Goal: Check status

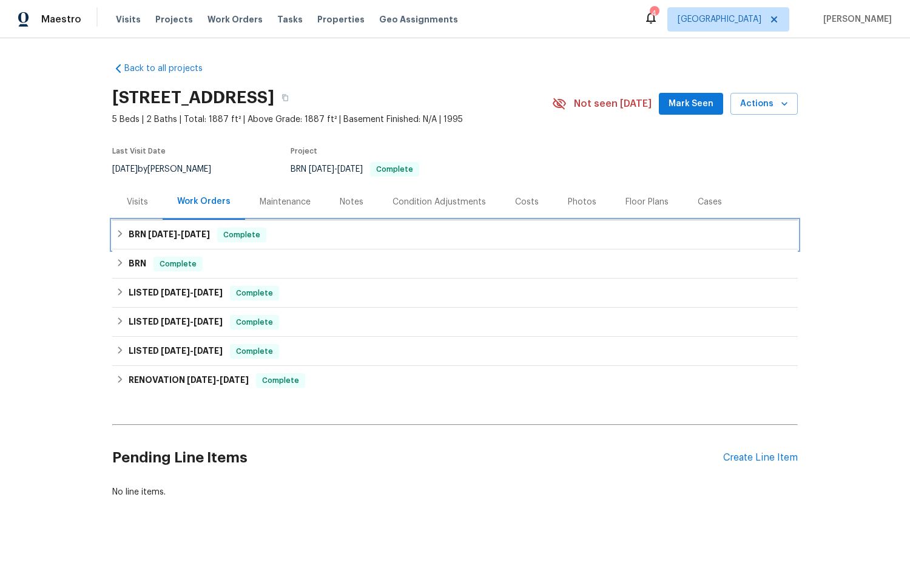
click at [173, 229] on h6 "BRN 6/7/23 - 6/7/23" at bounding box center [169, 234] width 81 height 15
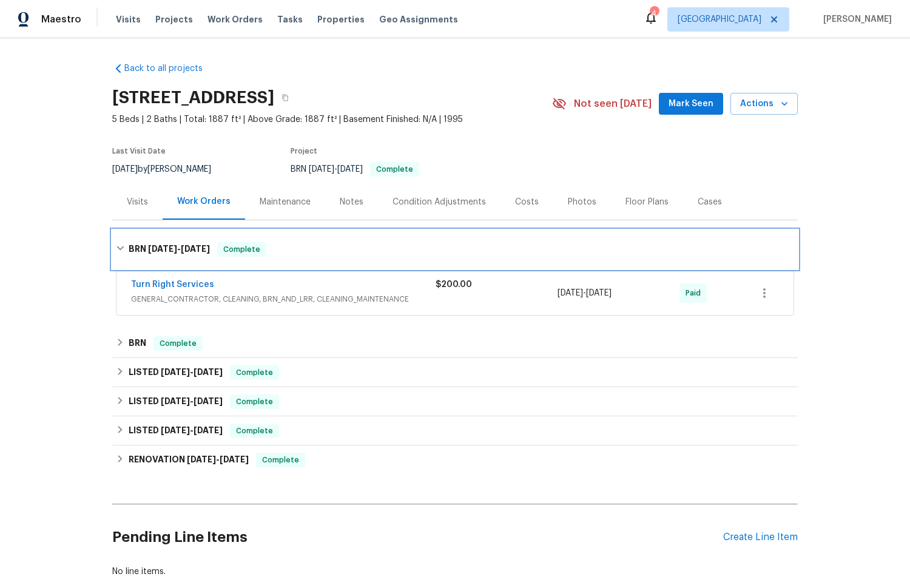
click at [181, 238] on div "BRN 6/7/23 - 6/7/23 Complete" at bounding box center [454, 249] width 685 height 39
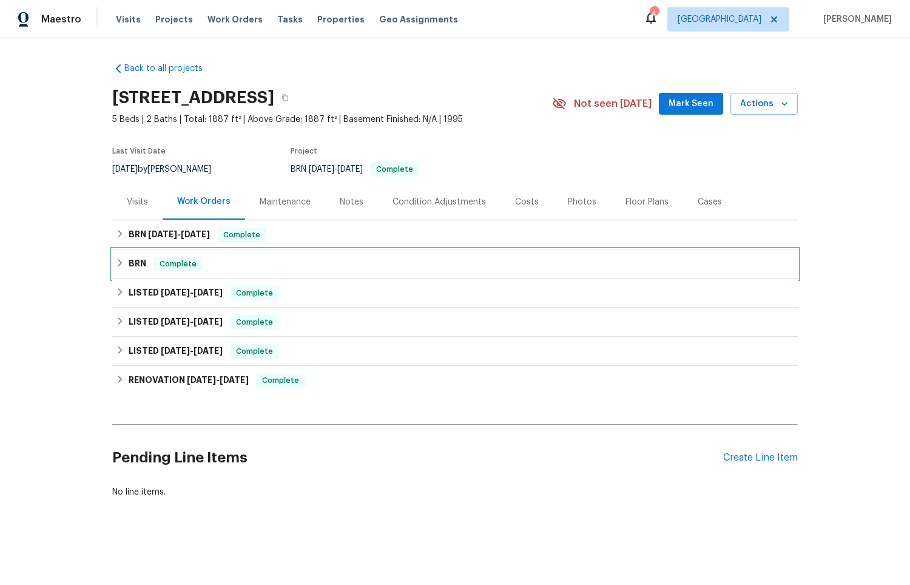
click at [206, 268] on div "BRN Complete" at bounding box center [455, 264] width 678 height 15
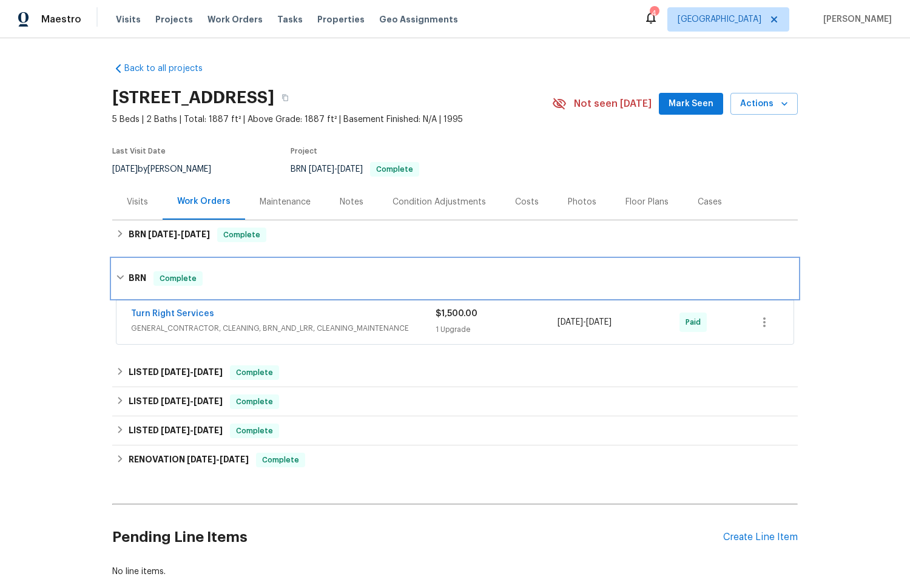
click at [206, 268] on div "BRN Complete" at bounding box center [454, 278] width 685 height 39
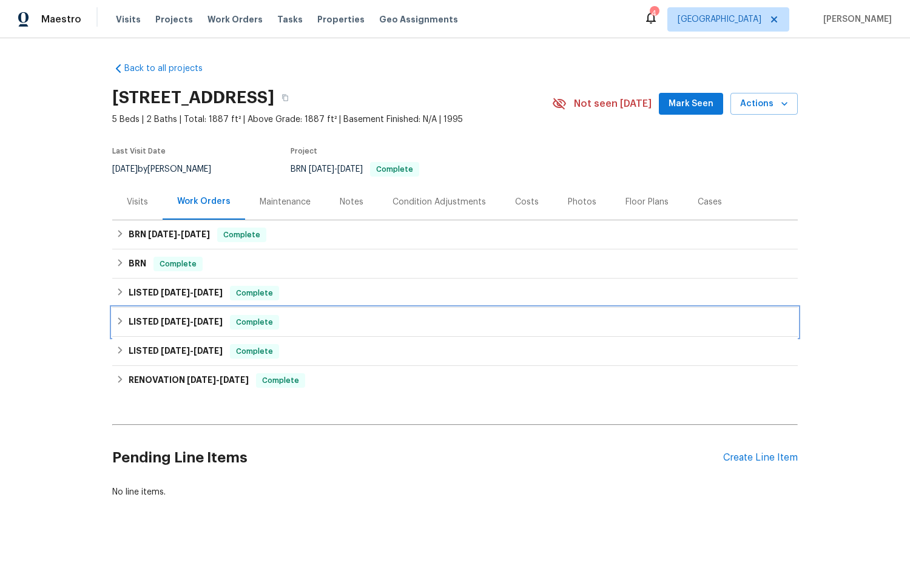
click at [317, 321] on div "LISTED [DATE] - [DATE] Complete" at bounding box center [455, 322] width 678 height 15
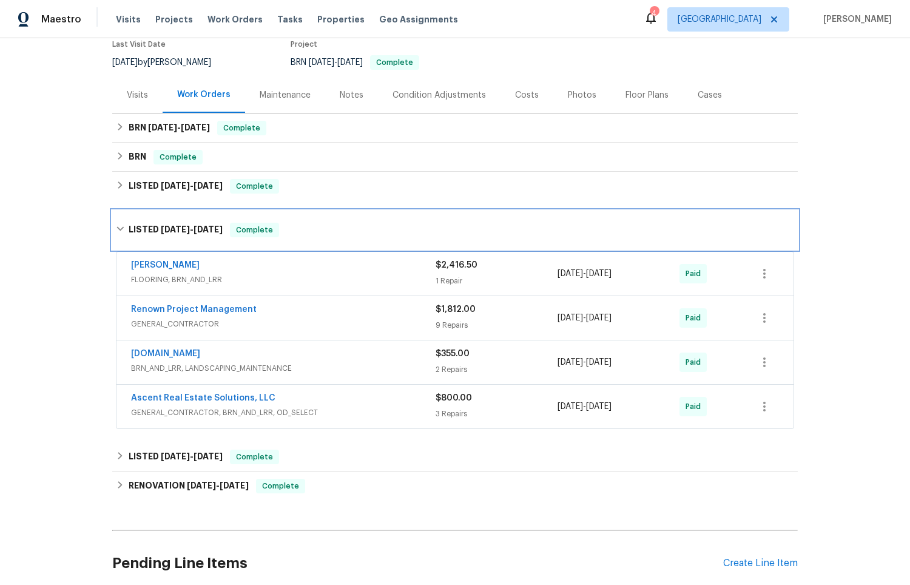
scroll to position [108, 0]
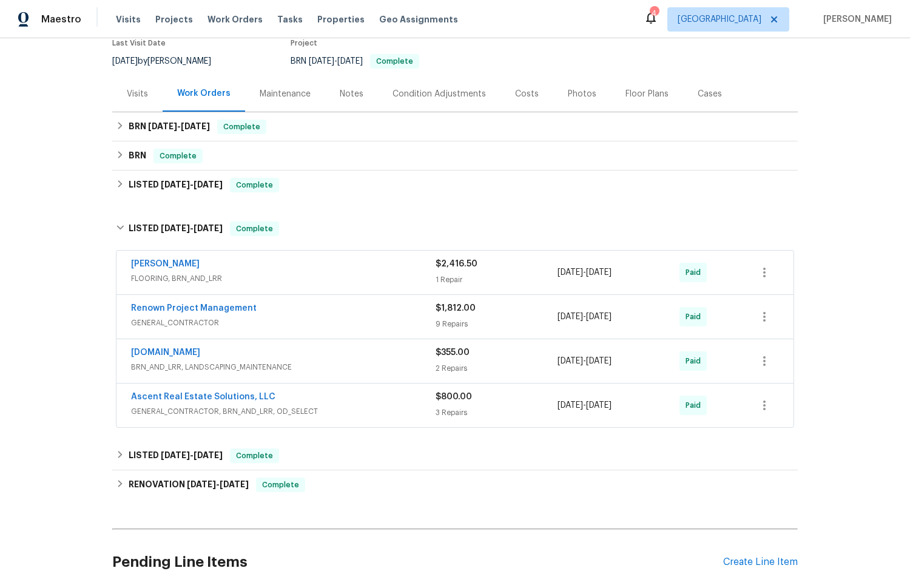
click at [337, 414] on span "GENERAL_CONTRACTOR, BRN_AND_LRR, OD_SELECT" at bounding box center [283, 411] width 305 height 12
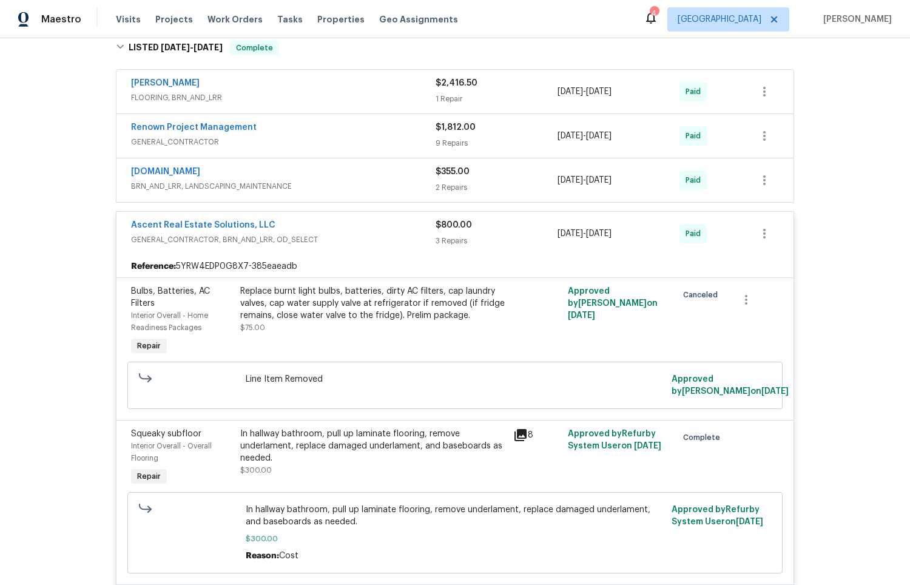
scroll to position [314, 0]
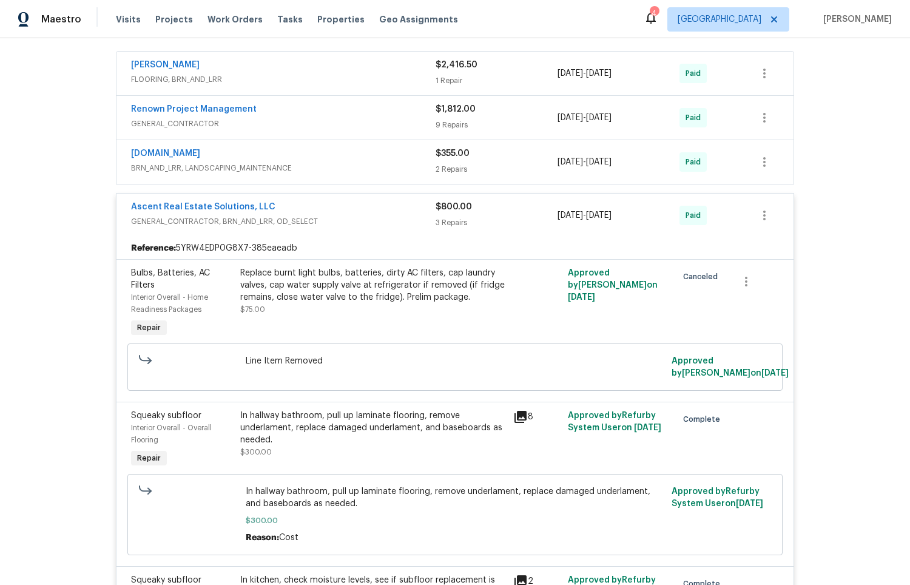
click at [337, 212] on div "Ascent Real Estate Solutions, LLC" at bounding box center [283, 208] width 305 height 15
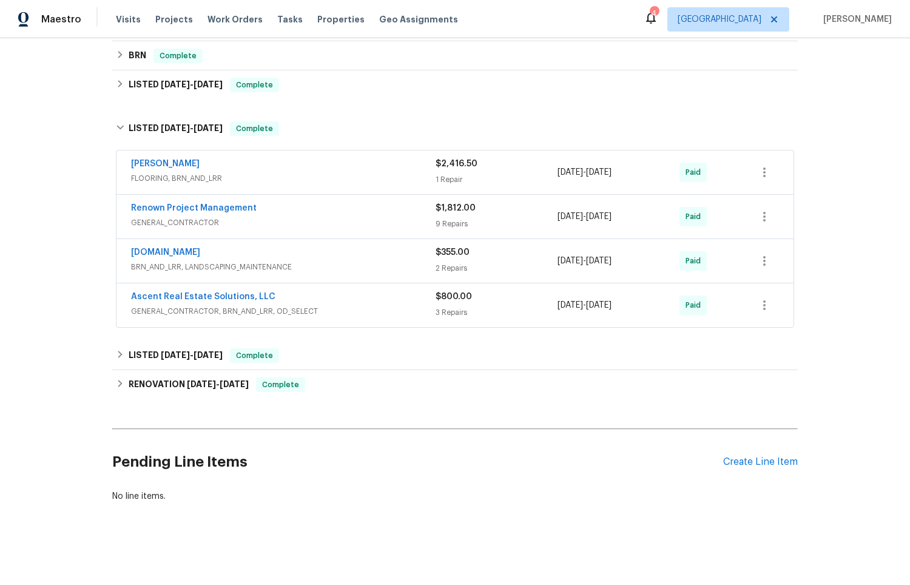
click at [337, 212] on div "Renown Project Management" at bounding box center [283, 209] width 305 height 15
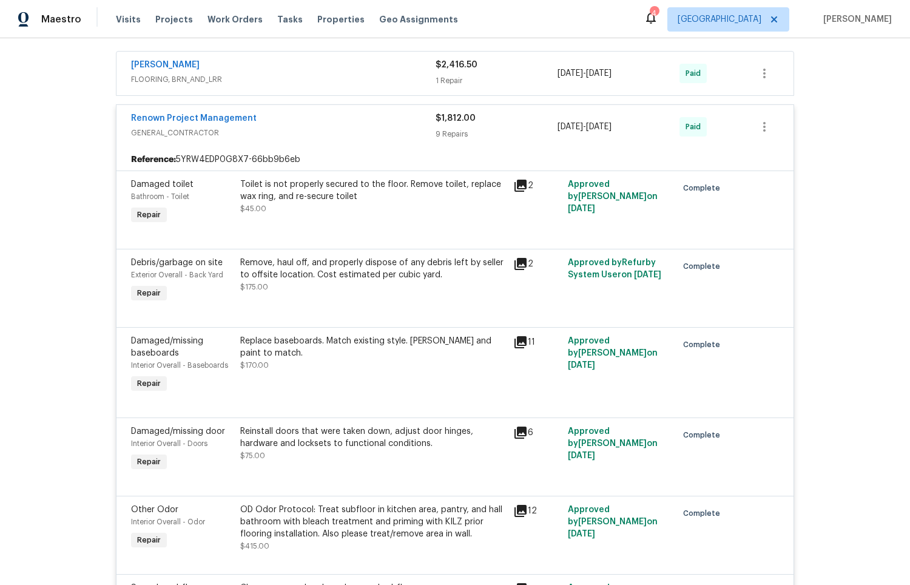
scroll to position [337, 0]
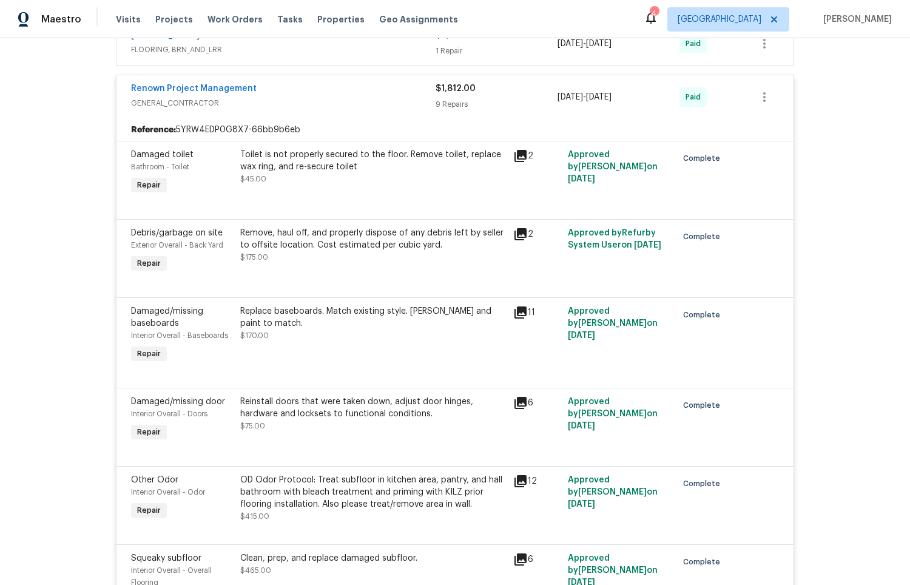
click at [290, 94] on div "Renown Project Management" at bounding box center [283, 89] width 305 height 15
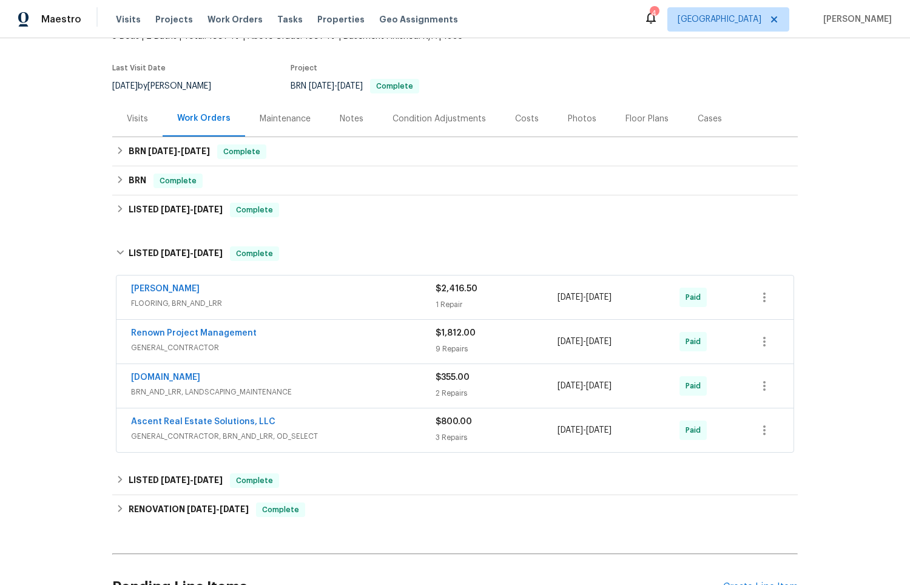
scroll to position [0, 0]
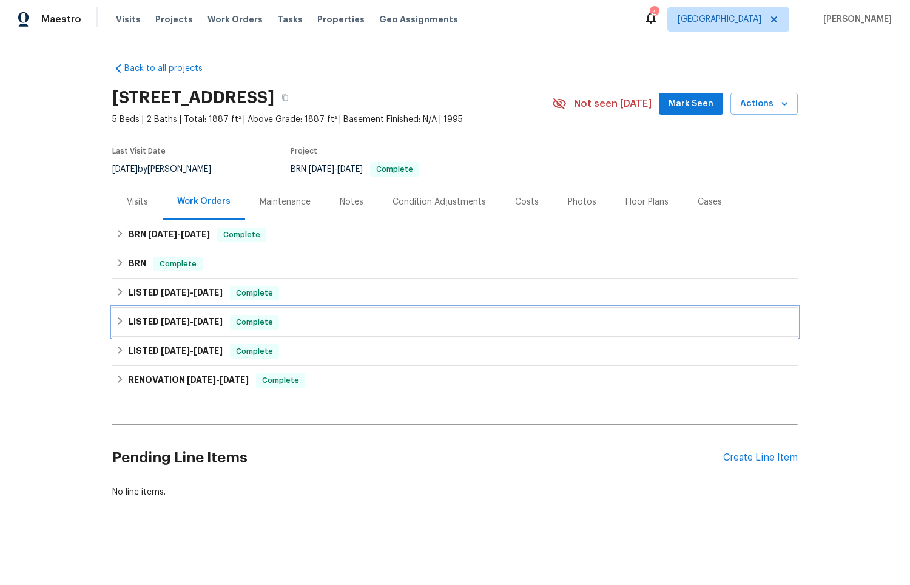
click at [187, 324] on span "[DATE]" at bounding box center [175, 321] width 29 height 8
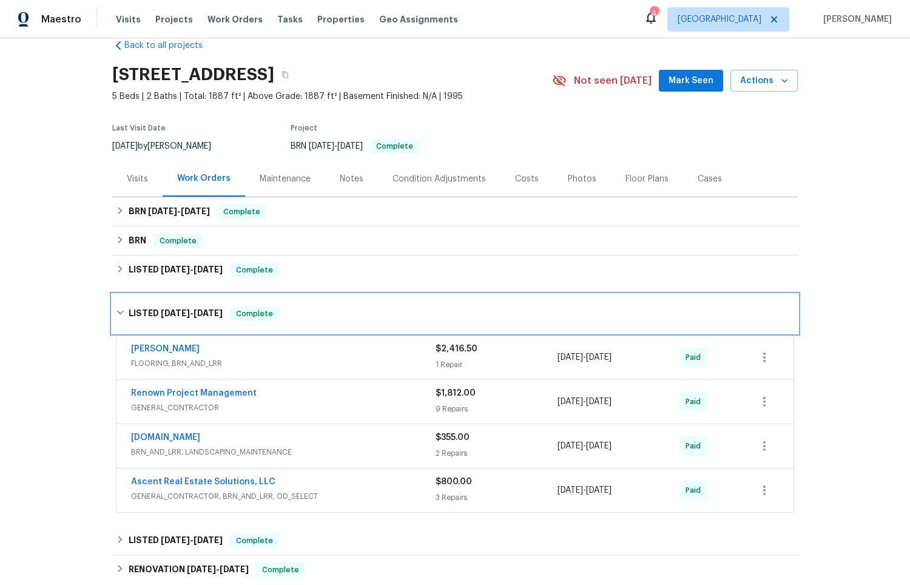
scroll to position [41, 0]
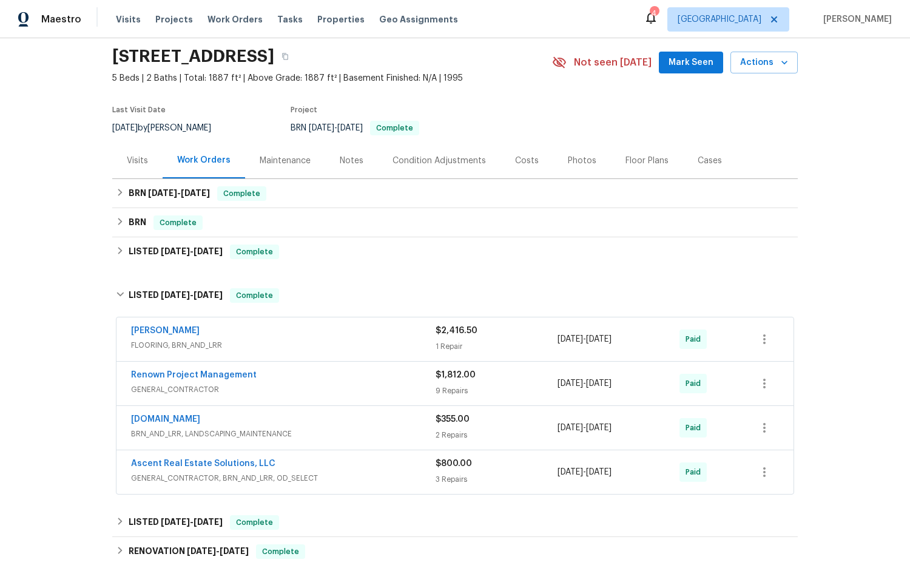
click at [372, 494] on div "Ascent Real Estate Solutions, LLC GENERAL_CONTRACTOR, BRN_AND_LRR, OD_SELECT $8…" at bounding box center [455, 471] width 678 height 45
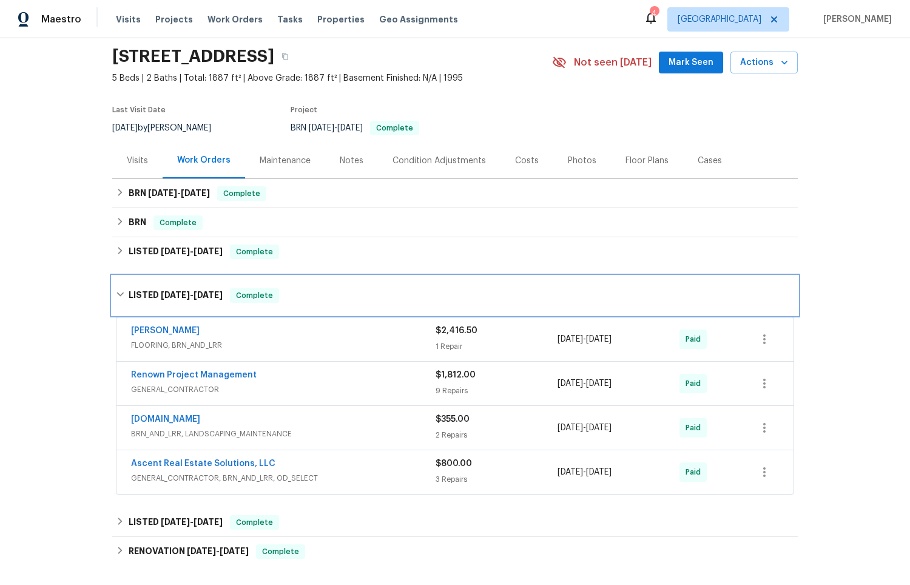
click at [328, 298] on div "LISTED [DATE] - [DATE] Complete" at bounding box center [455, 295] width 678 height 15
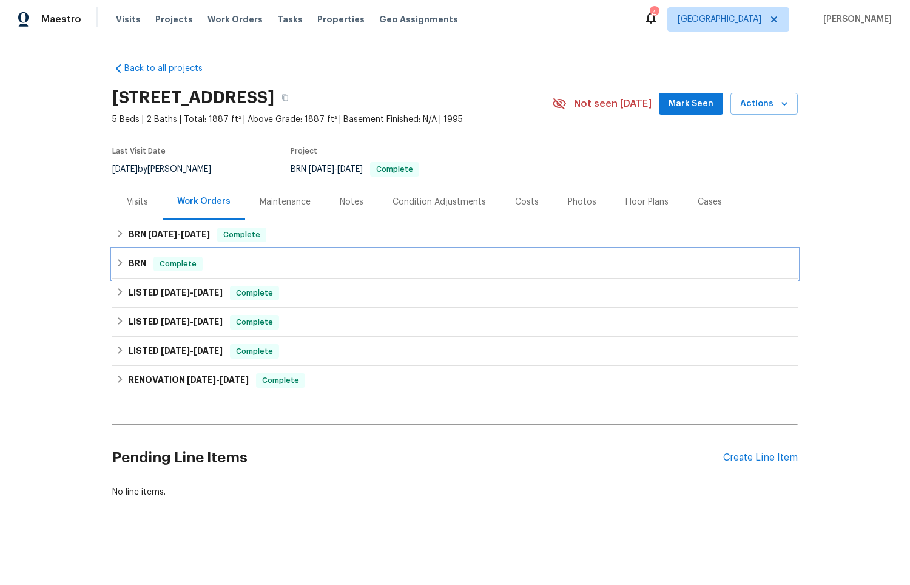
scroll to position [0, 0]
click at [325, 266] on div "BRN Complete" at bounding box center [455, 264] width 678 height 15
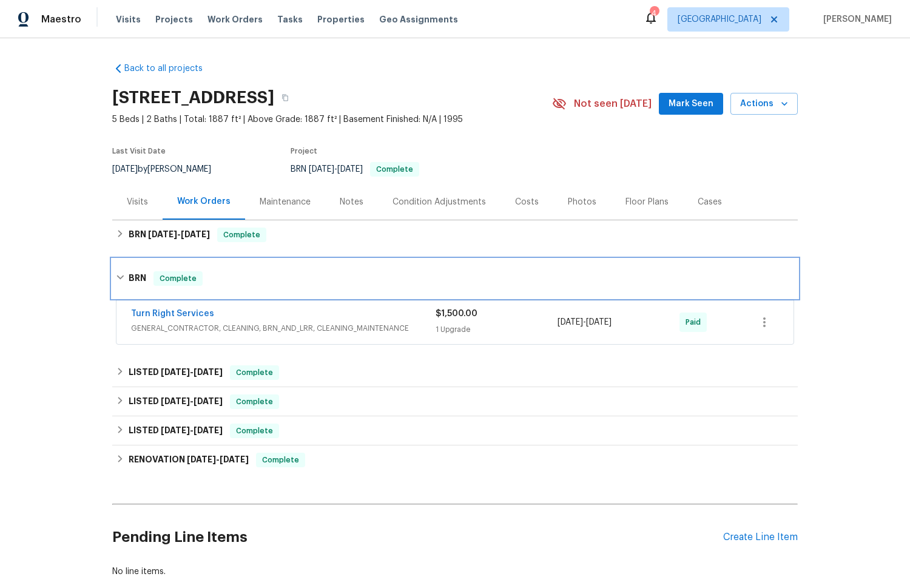
click at [325, 266] on div "BRN Complete" at bounding box center [454, 278] width 685 height 39
